Goal: Task Accomplishment & Management: Use online tool/utility

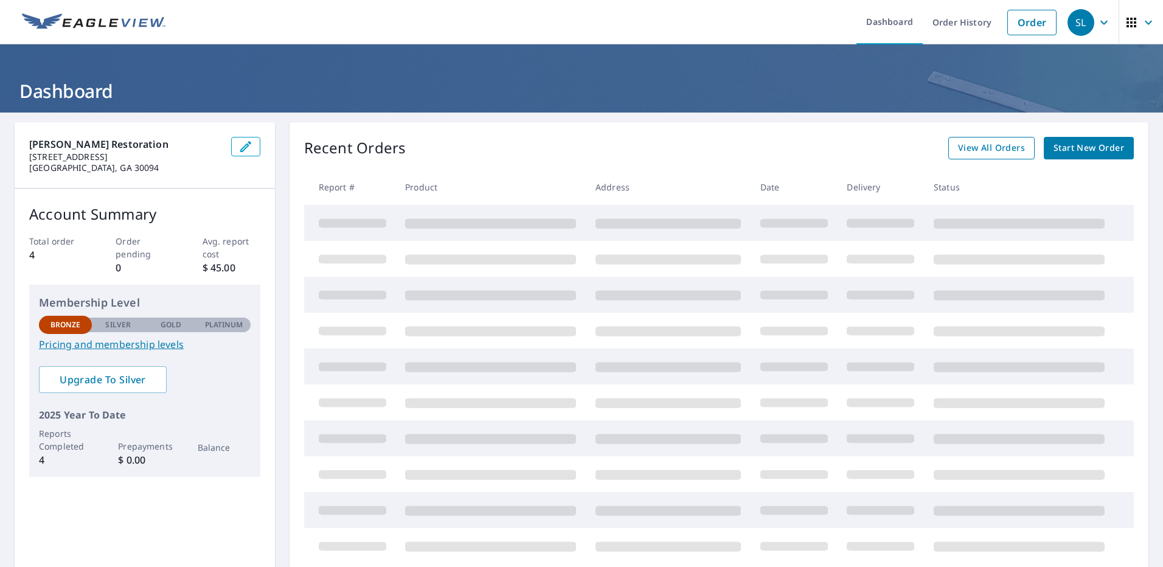
click at [971, 155] on span "View All Orders" at bounding box center [991, 148] width 67 height 15
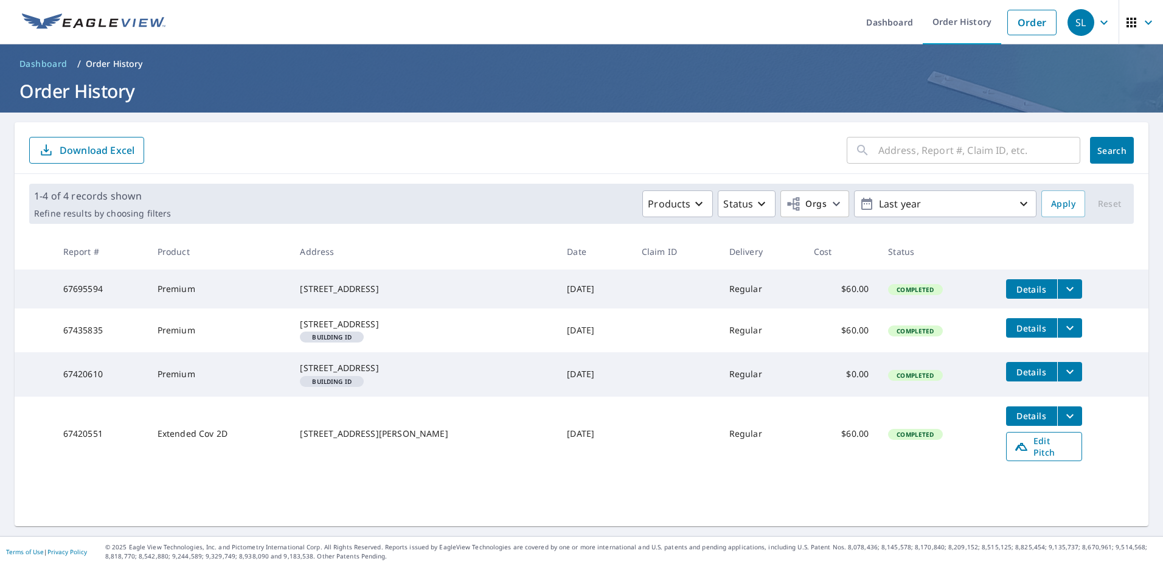
click at [1036, 458] on span "Edit Pitch" at bounding box center [1044, 446] width 60 height 23
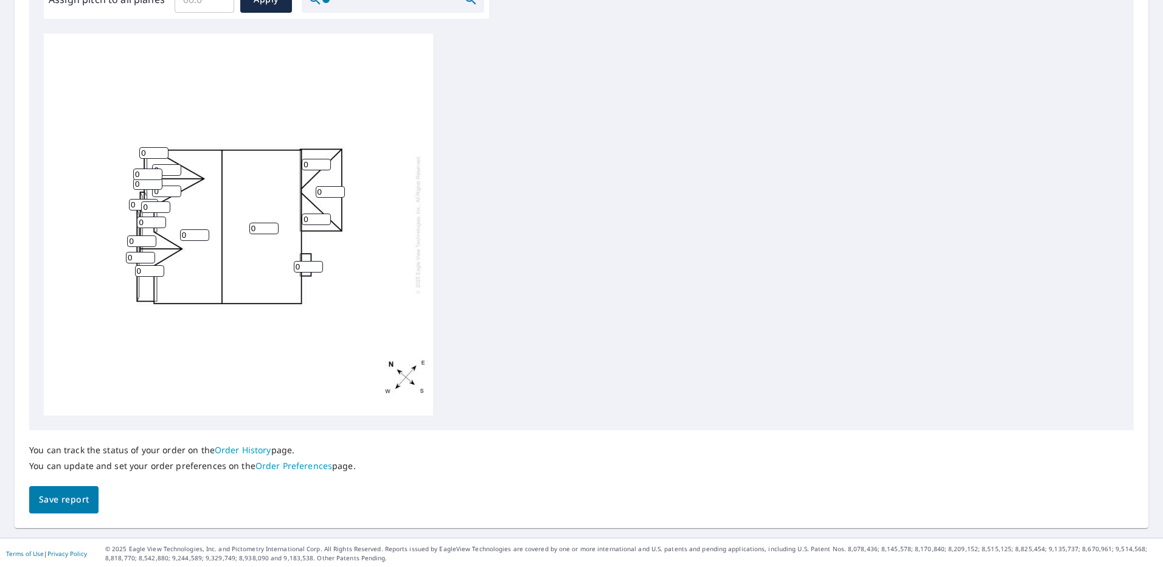
scroll to position [396, 0]
click at [198, 229] on input "1" at bounding box center [194, 234] width 29 height 12
click at [169, 237] on div "0 1 0 0 0 0 0 0 0 0 0 0 0 0 0 0 0" at bounding box center [238, 223] width 389 height 382
type input "10"
drag, startPoint x: 262, startPoint y: 228, endPoint x: 246, endPoint y: 232, distance: 15.8
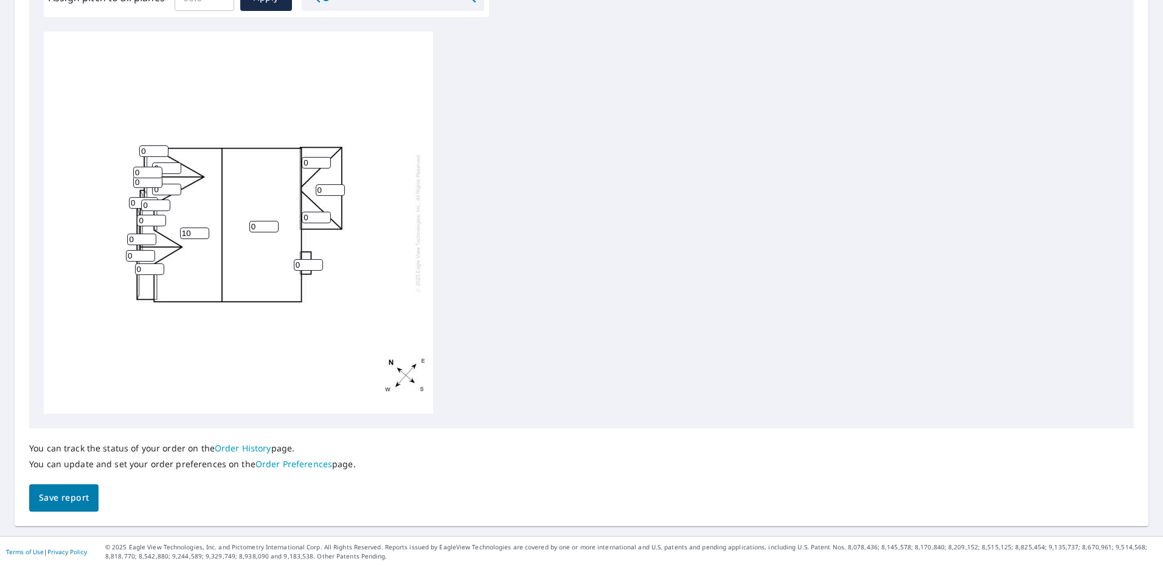
click at [246, 232] on div "0 10 0 0 0 0 0 0 0 0 0 0 0 0 0 0 0" at bounding box center [238, 223] width 389 height 382
type input "10"
drag, startPoint x: 161, startPoint y: 169, endPoint x: 152, endPoint y: 169, distance: 9.1
click at [152, 169] on div "10 10 0 0 0 0 0 0 0 0 0 0 0 0 0 0 0" at bounding box center [238, 223] width 389 height 382
type input "12"
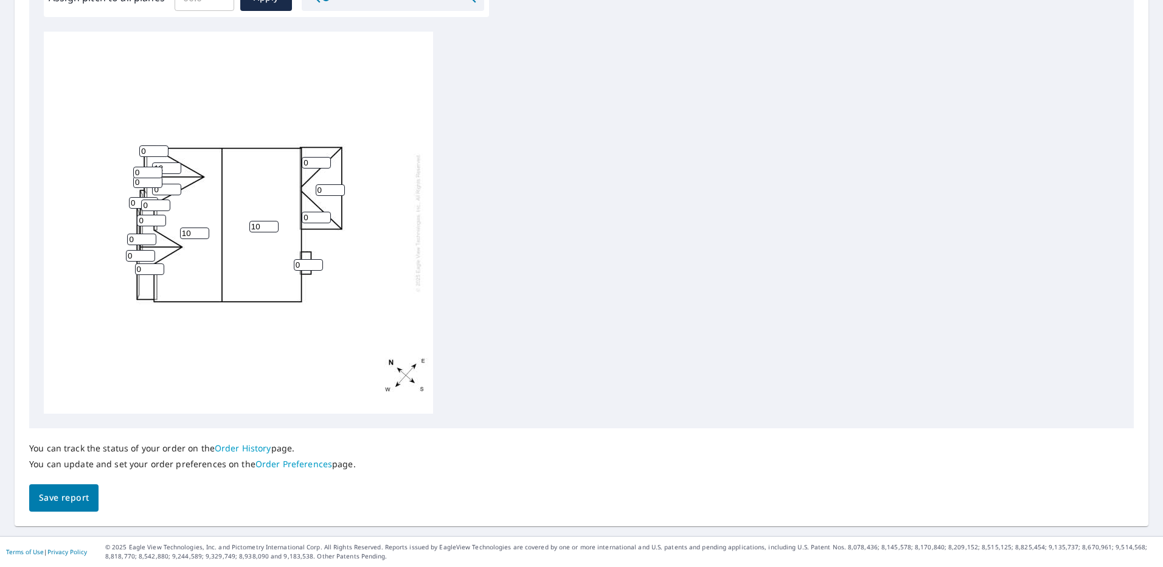
drag, startPoint x: 153, startPoint y: 152, endPoint x: 144, endPoint y: 155, distance: 10.4
click at [144, 155] on input "0" at bounding box center [153, 151] width 29 height 12
drag, startPoint x: 146, startPoint y: 154, endPoint x: 134, endPoint y: 155, distance: 11.6
click at [134, 155] on div "10 10 0 0 12 0 0 0 0 0 0 0 0 0 01 0 0" at bounding box center [238, 223] width 389 height 382
type input "12"
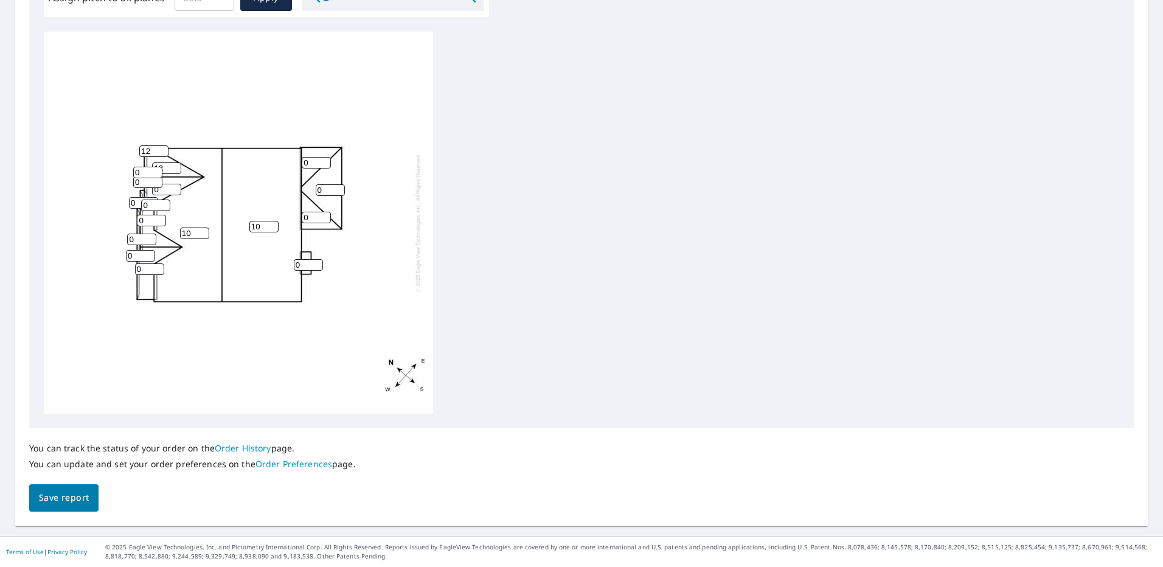
click at [130, 173] on div "10 10 0 0 12 0 0 0 0 0 0 0 0 0 12 0 0" at bounding box center [238, 223] width 389 height 382
type input "12"
drag, startPoint x: 138, startPoint y: 181, endPoint x: 124, endPoint y: 183, distance: 13.5
click at [124, 183] on div "10 10 0 0 12 0 0 0 0 0 0 0 0 12 12 0 0" at bounding box center [238, 223] width 389 height 382
type input "12"
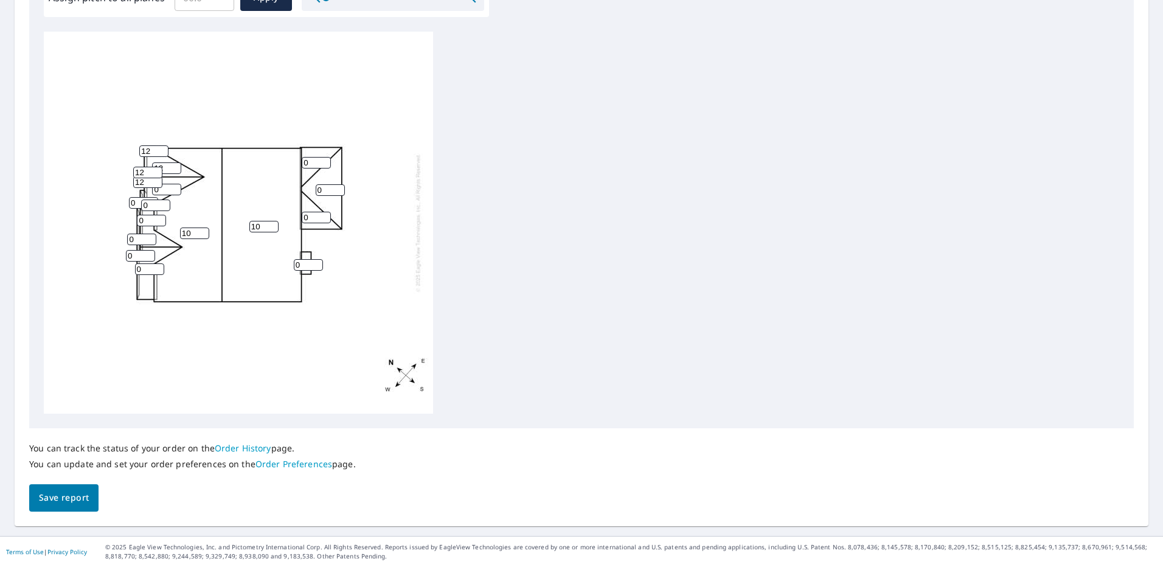
drag, startPoint x: 159, startPoint y: 192, endPoint x: 149, endPoint y: 192, distance: 10.3
click at [149, 192] on div "10 10 0 0 12 0 0 0 0 0 0 0 12 12 12 0 0" at bounding box center [238, 223] width 389 height 382
type input "12"
drag, startPoint x: 148, startPoint y: 202, endPoint x: 130, endPoint y: 205, distance: 19.1
click at [130, 205] on div "10 10 0 0 12 0 12 0 0 0 0 0 12 12 12 0 0" at bounding box center [238, 223] width 389 height 382
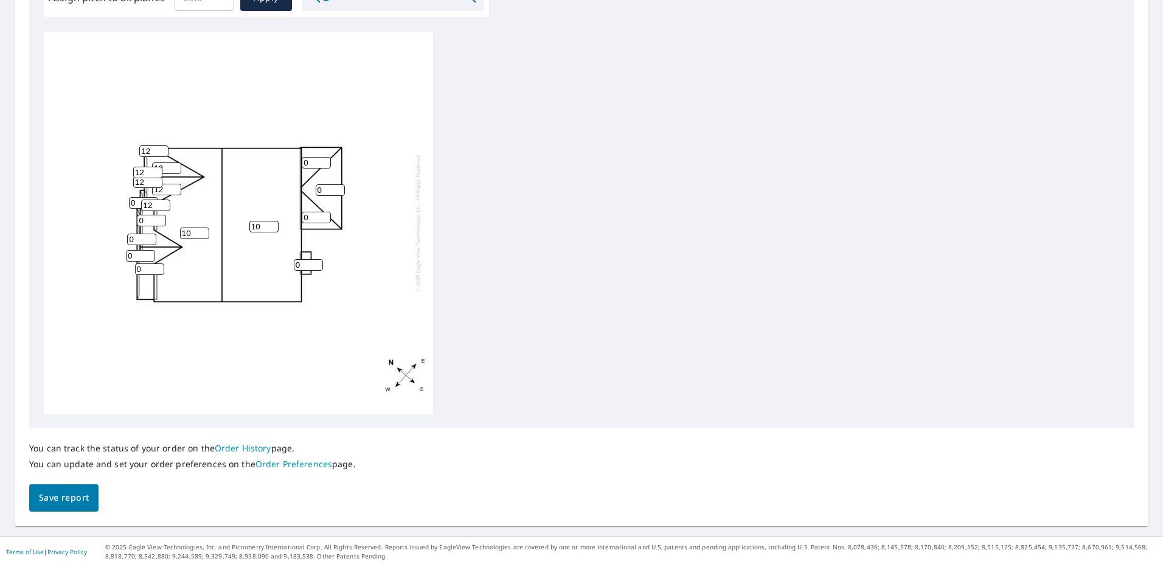
type input "12"
drag, startPoint x: 136, startPoint y: 202, endPoint x: 127, endPoint y: 203, distance: 8.6
click at [128, 203] on div "10 10 0 0 12 0 12 0 0 0 0 0 12 12 12 0 12" at bounding box center [238, 223] width 389 height 382
type input "12"
drag, startPoint x: 147, startPoint y: 220, endPoint x: 138, endPoint y: 221, distance: 9.9
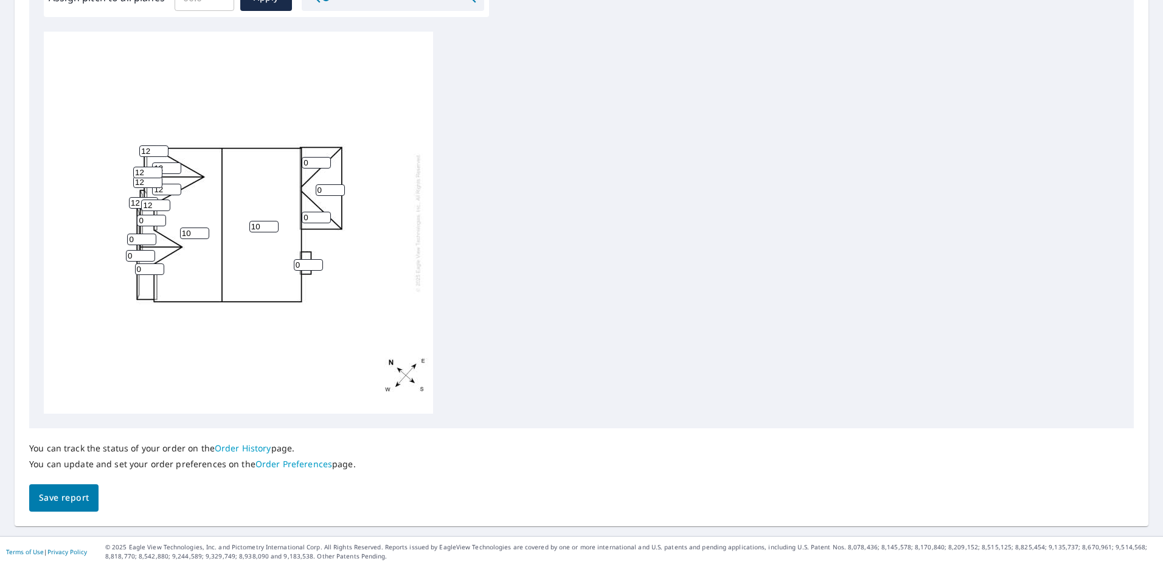
click at [138, 220] on input "0" at bounding box center [151, 221] width 29 height 12
type input "12"
drag, startPoint x: 138, startPoint y: 236, endPoint x: 125, endPoint y: 240, distance: 14.0
click at [125, 240] on div "10 10 0 0 12 12 12 0 0 0 0 0 12 12 12 12 12" at bounding box center [238, 223] width 389 height 382
type input "12"
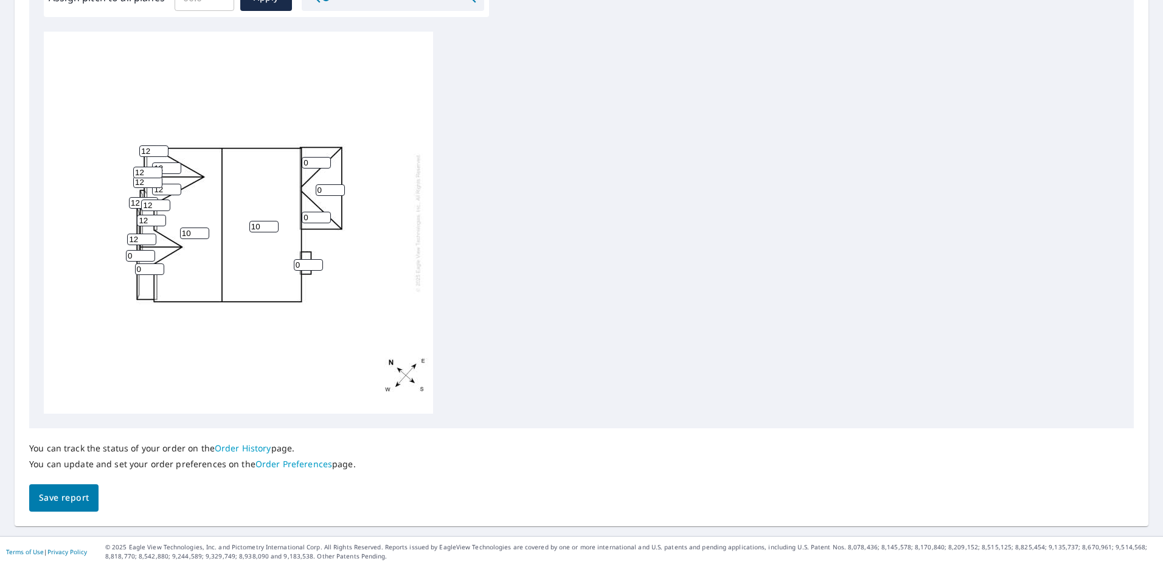
drag, startPoint x: 134, startPoint y: 252, endPoint x: 117, endPoint y: 260, distance: 18.8
click at [117, 260] on div "10 10 0 0 12 12 12 0 0 12 0 0 12 12 12 12 12" at bounding box center [238, 223] width 389 height 382
type input "12"
drag, startPoint x: 141, startPoint y: 270, endPoint x: 130, endPoint y: 275, distance: 12.5
click at [130, 274] on div "10 10 0 0 12 12 12 0 0 12 0 12 12 12 12 12 12" at bounding box center [238, 223] width 389 height 382
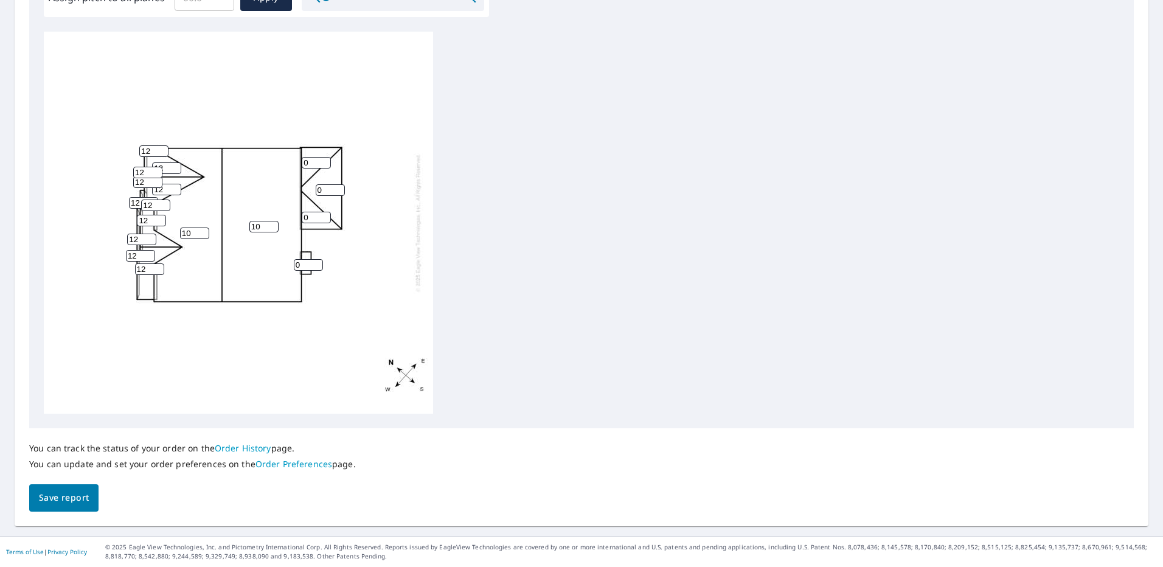
type input "12"
click at [136, 153] on div "10 10 0 12 12 12 12 0 0 12 0 12 12 12 12 12 12" at bounding box center [238, 223] width 389 height 382
type input "6"
drag, startPoint x: 144, startPoint y: 172, endPoint x: 134, endPoint y: 174, distance: 9.9
click at [134, 174] on input "12" at bounding box center [147, 173] width 29 height 12
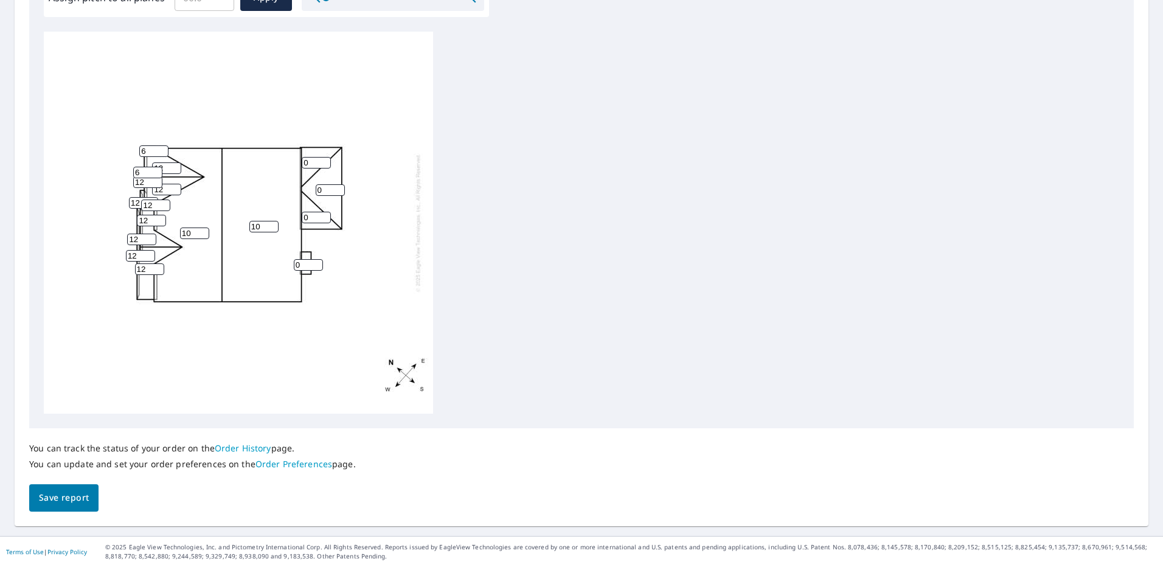
click at [134, 186] on input "12" at bounding box center [147, 182] width 29 height 12
drag, startPoint x: 138, startPoint y: 173, endPoint x: 130, endPoint y: 176, distance: 9.3
click at [130, 176] on div "10 10 0 12 12 12 12 0 0 12 0 12 12 6 6 12 12" at bounding box center [238, 223] width 389 height 382
type input "10"
drag, startPoint x: 142, startPoint y: 183, endPoint x: 131, endPoint y: 186, distance: 11.4
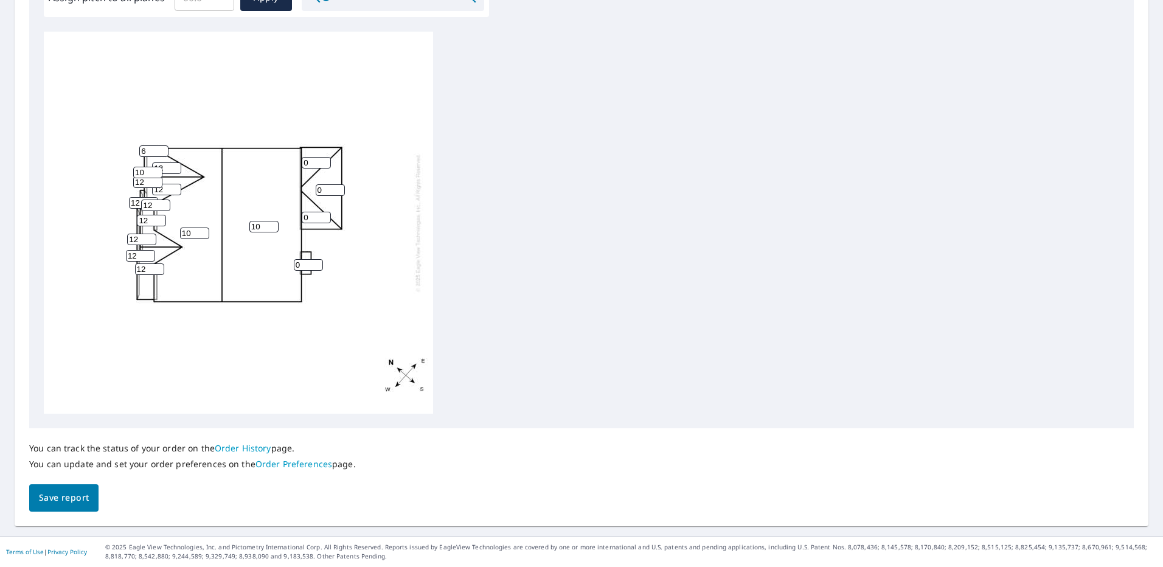
click at [131, 186] on div "10 10 0 12 12 12 12 0 0 12 0 12 12 10 6 12 12" at bounding box center [238, 223] width 389 height 382
drag, startPoint x: 147, startPoint y: 181, endPoint x: 131, endPoint y: 184, distance: 16.0
click at [131, 184] on div "10 10 0 12 12 12 12 0 0 12 0 12 12 10 6 12 12" at bounding box center [238, 223] width 389 height 382
type input "1"
drag, startPoint x: 143, startPoint y: 176, endPoint x: 131, endPoint y: 180, distance: 12.5
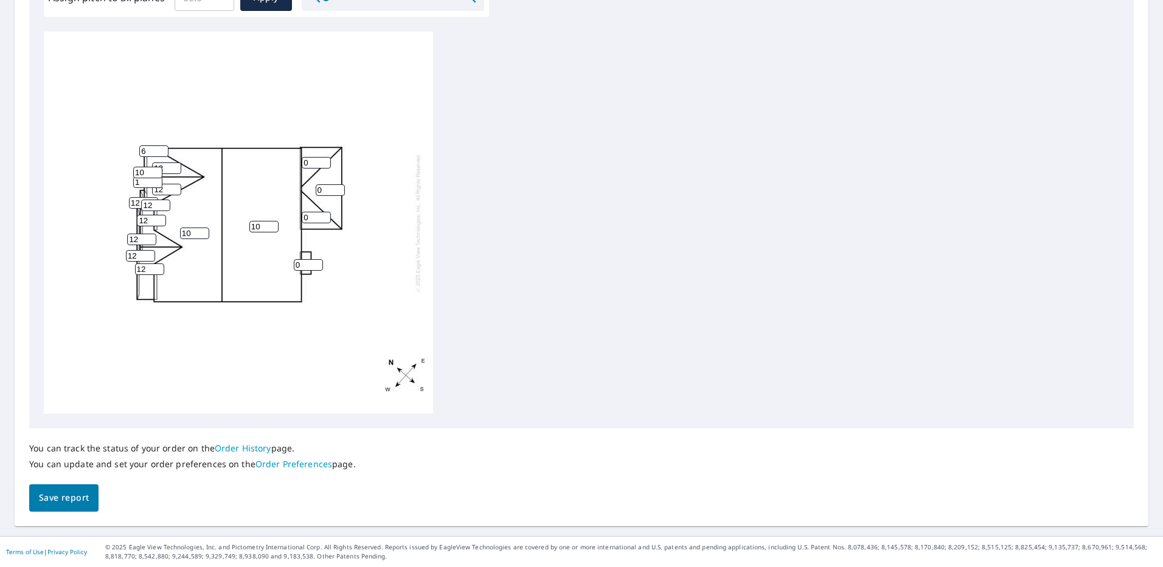
click at [131, 180] on div "10 10 0 12 12 12 12 0 0 12 0 12 1 10 6 12 12" at bounding box center [238, 223] width 389 height 382
type input "8"
drag, startPoint x: 151, startPoint y: 151, endPoint x: 134, endPoint y: 168, distance: 24.1
click at [126, 156] on div "10 10 0 12 12 12 12 0 0 12 0 12 1 8 6 12 12" at bounding box center [238, 223] width 389 height 382
type input "8"
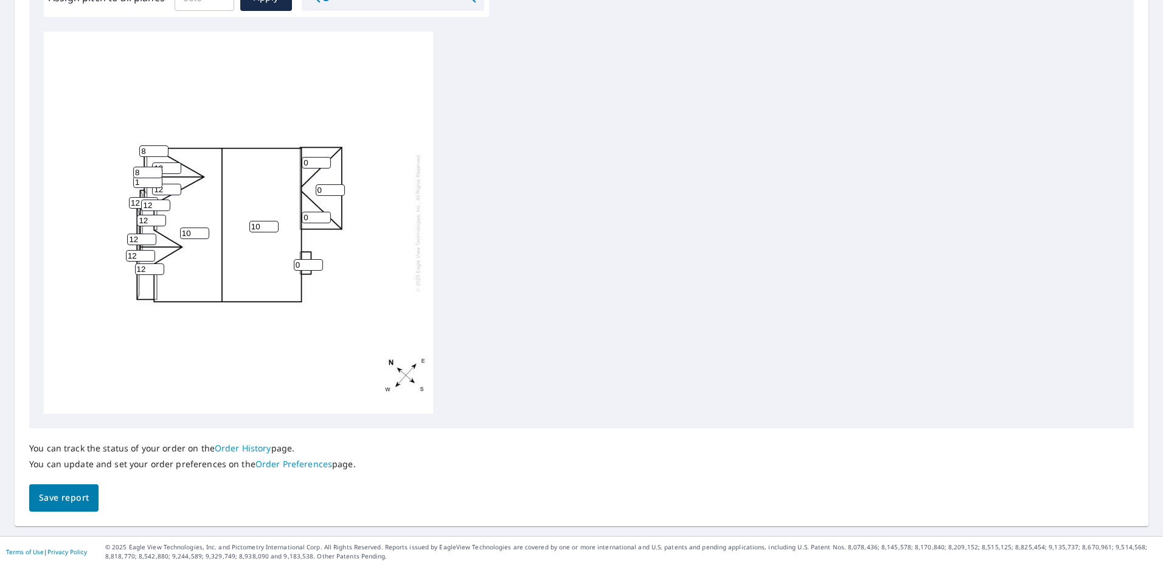
drag, startPoint x: 137, startPoint y: 180, endPoint x: 125, endPoint y: 184, distance: 12.3
click at [125, 184] on div "10 10 0 12 12 12 12 0 0 12 0 12 1 8 8 12 12" at bounding box center [238, 223] width 389 height 382
type input "8"
drag, startPoint x: 139, startPoint y: 200, endPoint x: 124, endPoint y: 203, distance: 15.5
click at [124, 203] on div "10 10 0 12 12 12 12 0 0 12 0 12 8 8 8 12 12" at bounding box center [238, 223] width 389 height 382
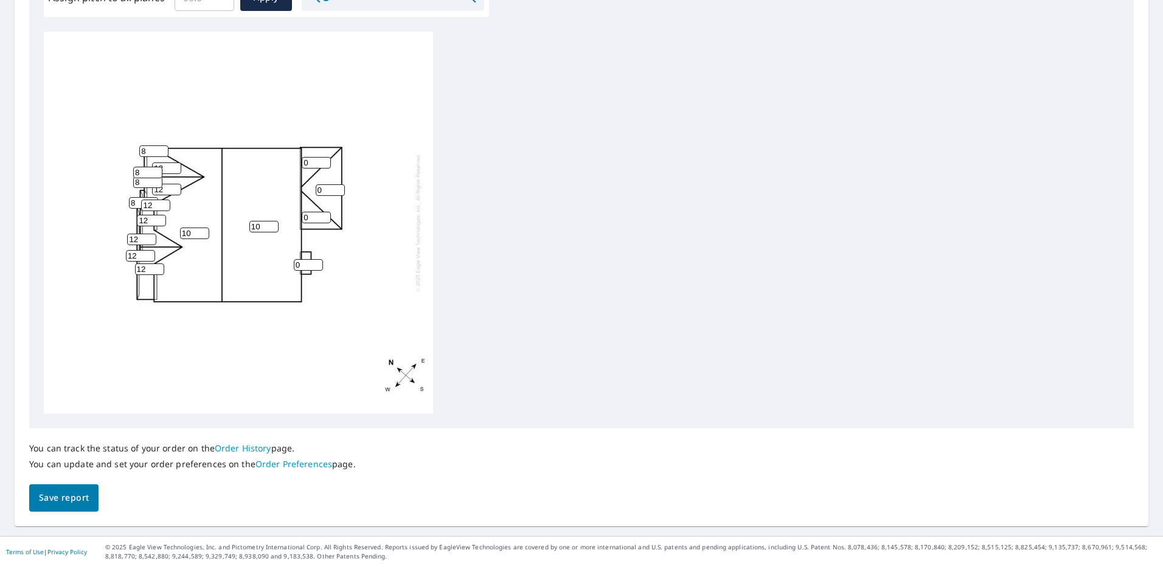
type input "8"
drag, startPoint x: 156, startPoint y: 205, endPoint x: 142, endPoint y: 207, distance: 14.1
click at [142, 207] on input "12" at bounding box center [155, 206] width 29 height 12
type input "8"
click at [138, 221] on input "12" at bounding box center [151, 221] width 29 height 12
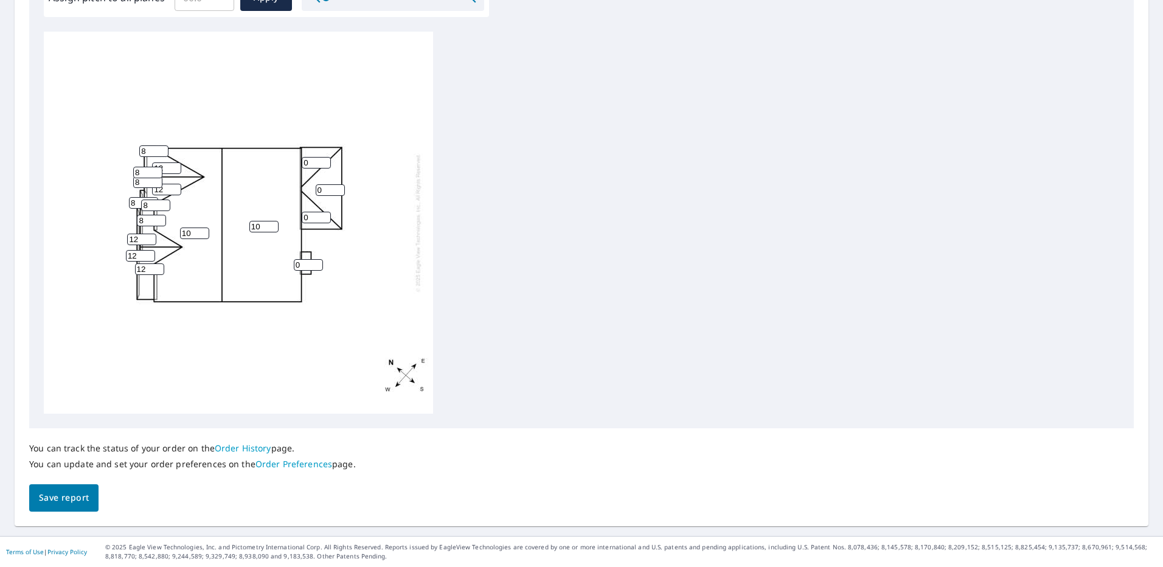
type input "8"
drag, startPoint x: 132, startPoint y: 270, endPoint x: 120, endPoint y: 271, distance: 12.2
click at [120, 271] on div "10 10 0 12 12 8 12 0 0 12 0 12 8 8 8 8 8" at bounding box center [238, 223] width 389 height 382
drag, startPoint x: 146, startPoint y: 270, endPoint x: 127, endPoint y: 272, distance: 19.0
click at [127, 272] on div "10 10 0 12 12 8 12 0 0 12 0 12 8 8 8 8 8" at bounding box center [238, 223] width 389 height 382
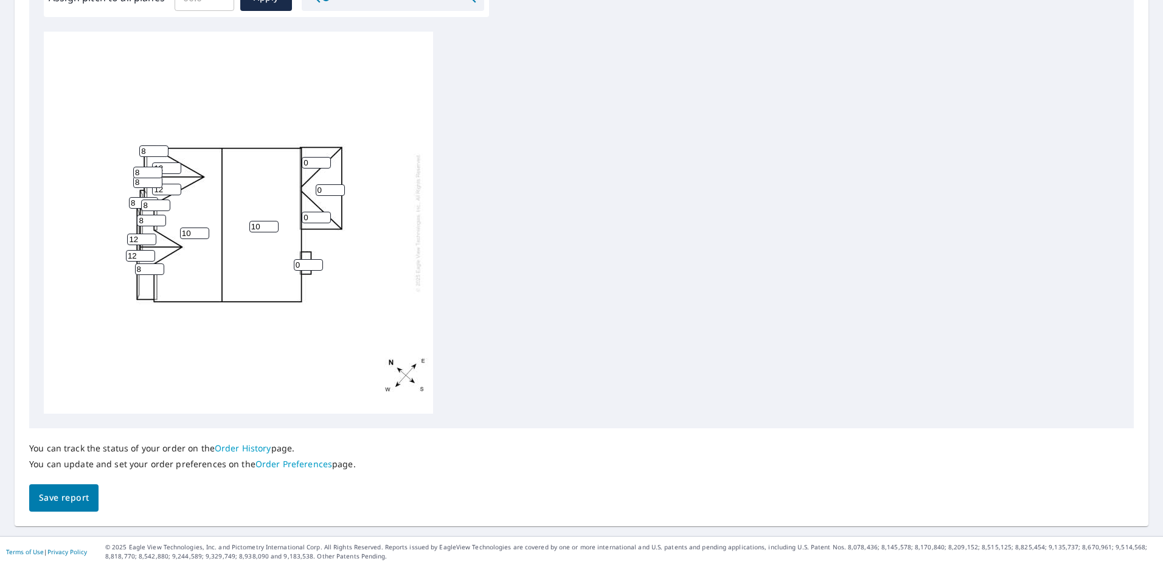
type input "8"
drag, startPoint x: 141, startPoint y: 172, endPoint x: 127, endPoint y: 172, distance: 13.4
click at [127, 172] on div "10 10 0 8 12 8 12 0 0 12 0 12 8 8 8 8 8" at bounding box center [238, 223] width 389 height 382
type input "12"
drag, startPoint x: 143, startPoint y: 181, endPoint x: 128, endPoint y: 184, distance: 14.9
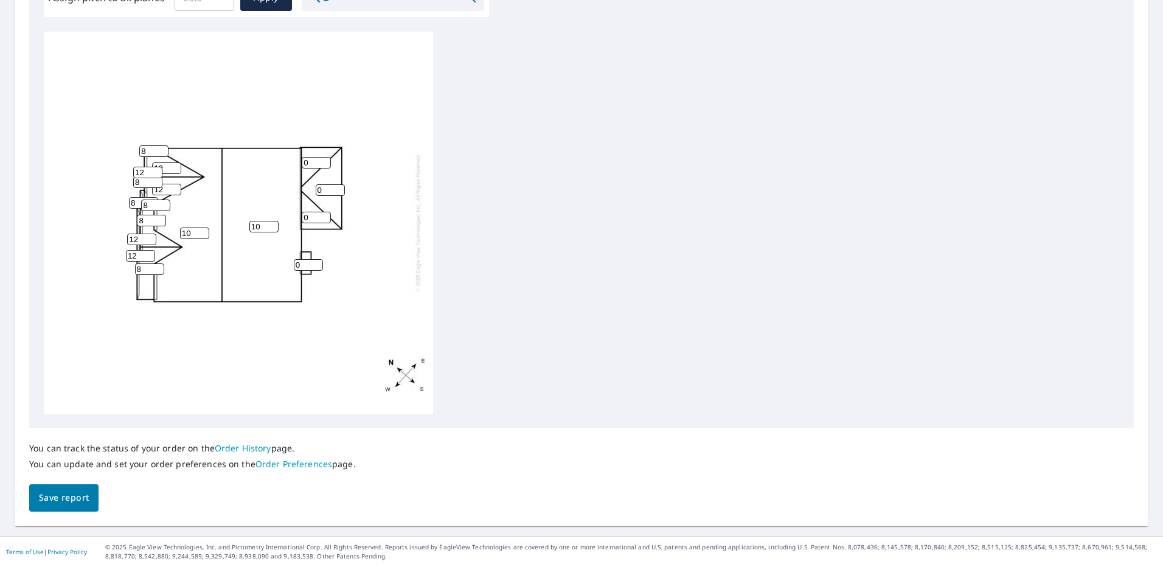
click at [128, 184] on div "10 10 0 8 12 8 12 0 0 12 0 12 8 12 8 8 8" at bounding box center [238, 223] width 389 height 382
type input "12"
drag, startPoint x: 311, startPoint y: 164, endPoint x: 285, endPoint y: 171, distance: 26.6
click at [285, 171] on div "10 10 0 8 12 8 12 0 0 12 0 12 12 12 8 8 8" at bounding box center [238, 223] width 389 height 382
type input "4"
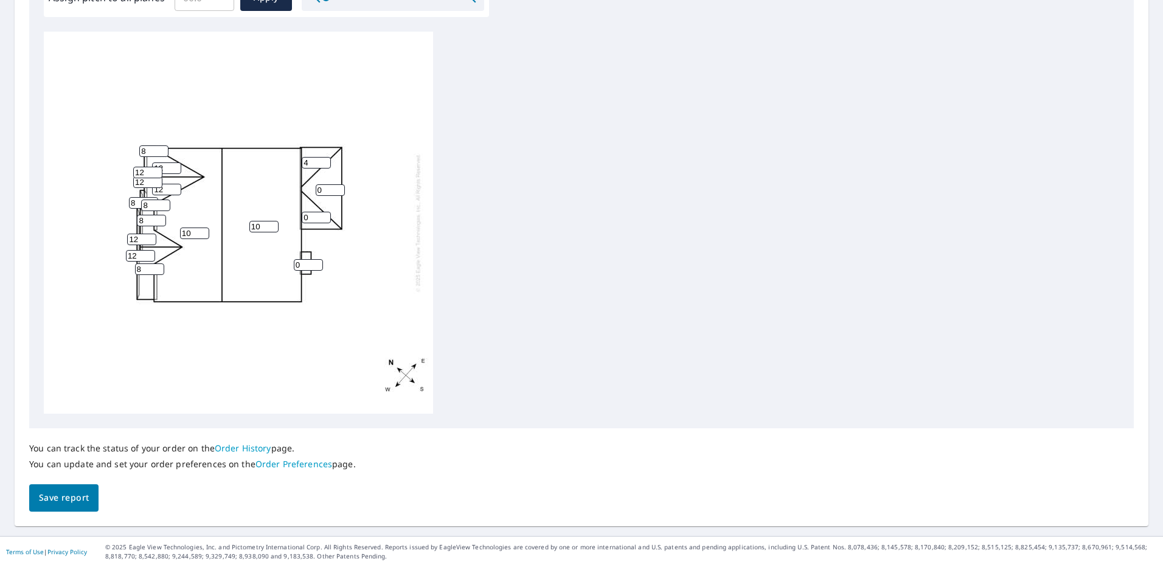
drag, startPoint x: 323, startPoint y: 187, endPoint x: 312, endPoint y: 190, distance: 11.2
click at [312, 190] on div "10 10 0 8 12 8 12 4 0 12 0 12 12 12 8 8 8" at bounding box center [238, 223] width 389 height 382
type input "4"
drag, startPoint x: 321, startPoint y: 215, endPoint x: 293, endPoint y: 217, distance: 28.1
click at [302, 217] on input "4" at bounding box center [316, 218] width 29 height 12
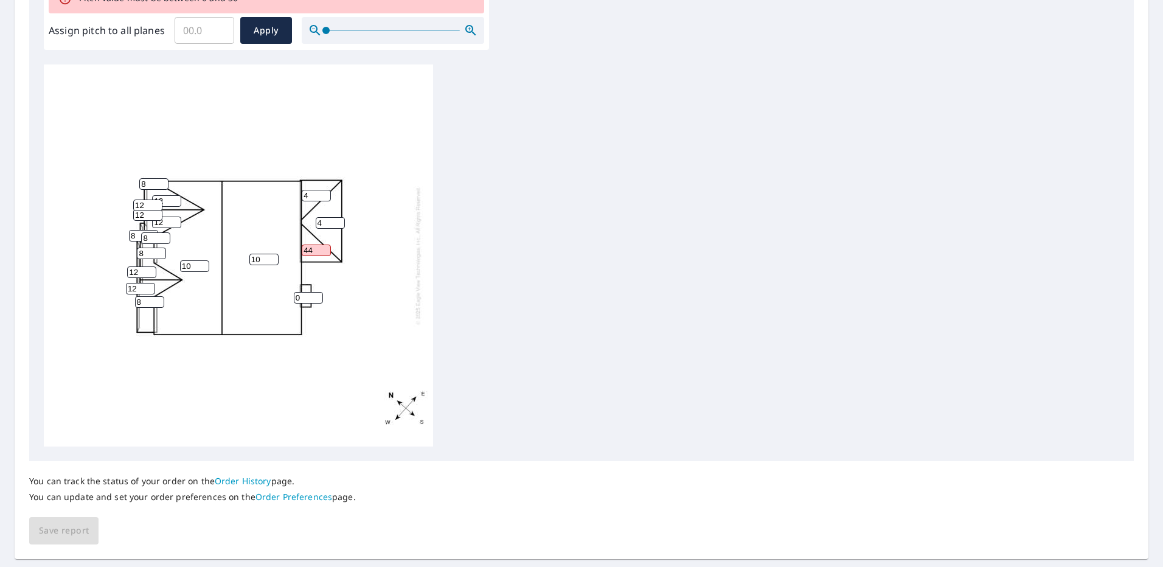
scroll to position [429, 0]
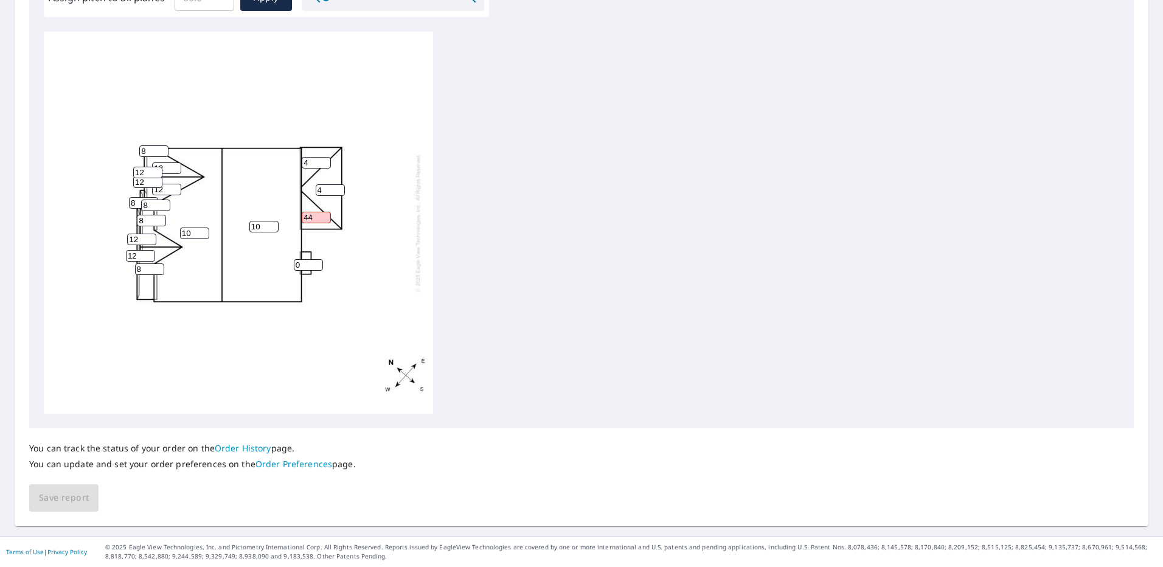
drag, startPoint x: 309, startPoint y: 262, endPoint x: 295, endPoint y: 268, distance: 15.0
click at [295, 268] on input "0" at bounding box center [308, 265] width 29 height 12
drag, startPoint x: 316, startPoint y: 218, endPoint x: 301, endPoint y: 223, distance: 16.0
click at [301, 223] on div "10 10 4 8 12 8 12 4 44 12 0 12 12 12 8 8 8" at bounding box center [238, 223] width 389 height 382
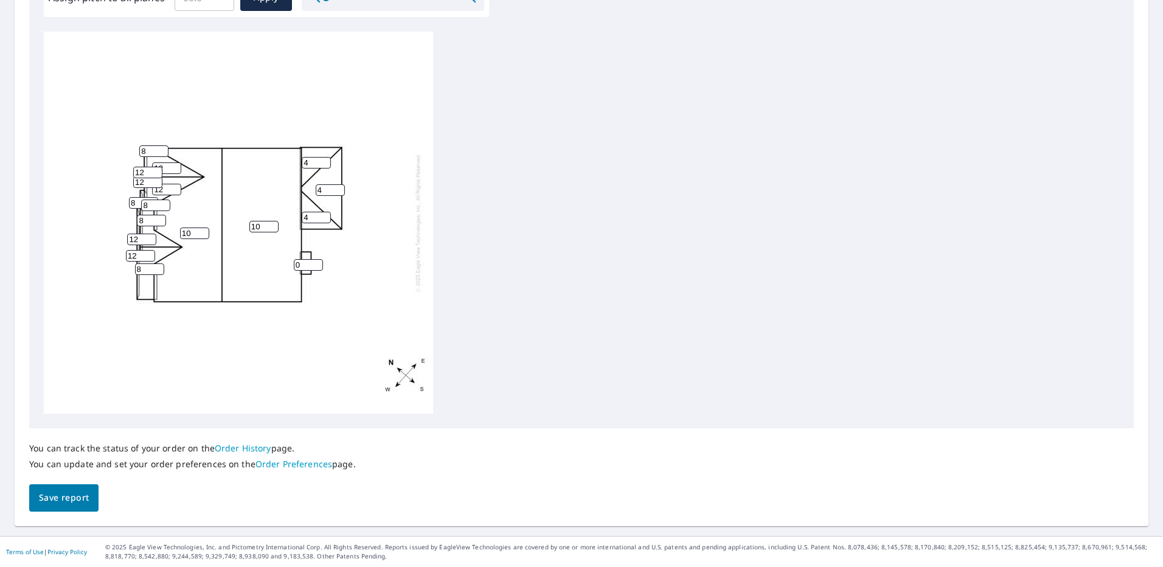
type input "4"
drag, startPoint x: 301, startPoint y: 265, endPoint x: 287, endPoint y: 270, distance: 14.5
click at [287, 270] on div "10 10 4 8 12 8 12 4 4 12 0 12 12 12 8 8 8" at bounding box center [238, 223] width 389 height 382
type input "8"
click at [78, 501] on span "Save report" at bounding box center [64, 497] width 50 height 15
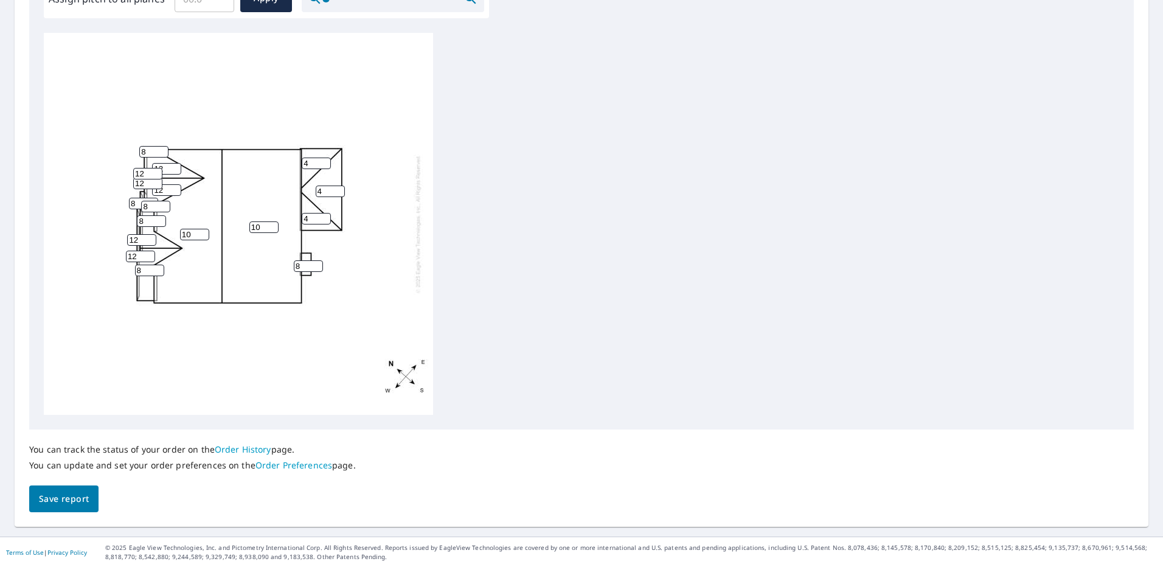
scroll to position [440, 0]
click at [65, 492] on span "Save report" at bounding box center [64, 498] width 50 height 15
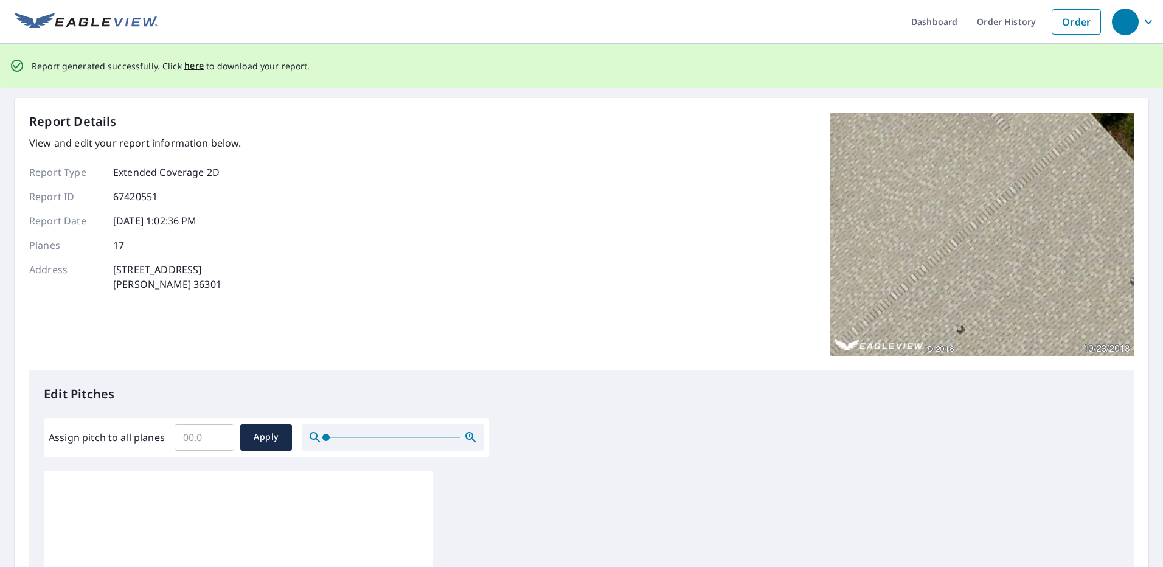
scroll to position [0, 0]
click at [189, 66] on span "here" at bounding box center [194, 66] width 20 height 15
